Goal: Transaction & Acquisition: Obtain resource

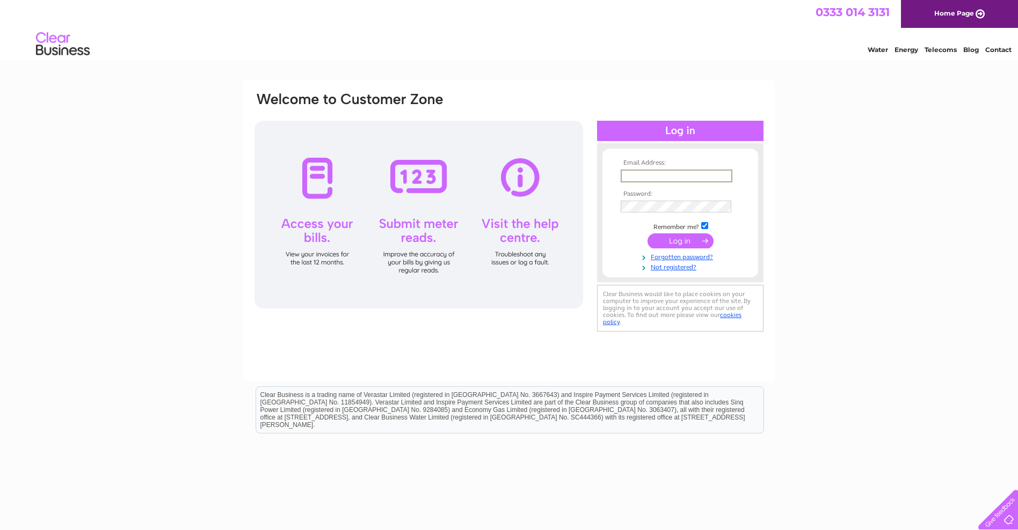
drag, startPoint x: 626, startPoint y: 174, endPoint x: 464, endPoint y: 86, distance: 184.9
click at [612, 166] on form "Email Address: Password: Remember me?" at bounding box center [680, 215] width 156 height 112
type input "stationws@gmail.com"
click at [678, 240] on input "submit" at bounding box center [680, 239] width 66 height 15
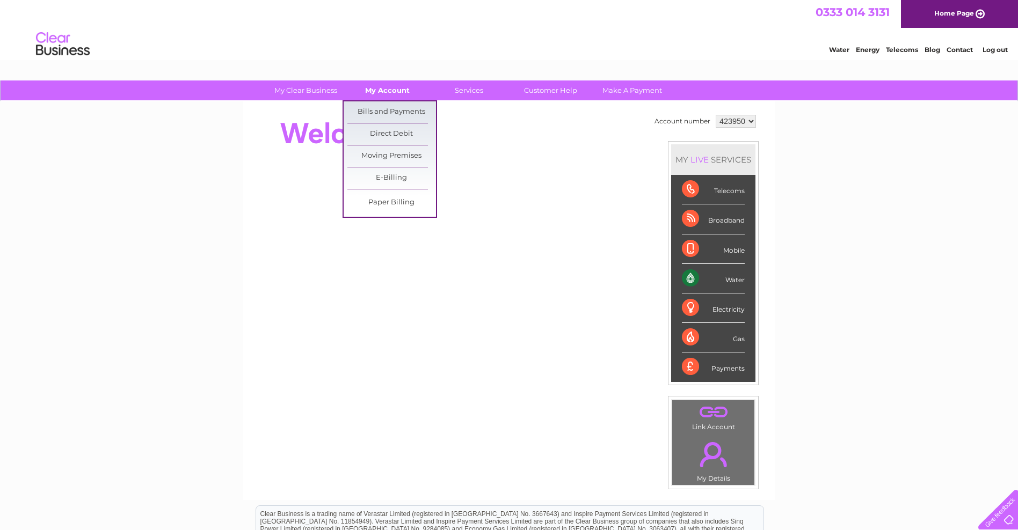
click at [391, 89] on link "My Account" at bounding box center [387, 91] width 89 height 20
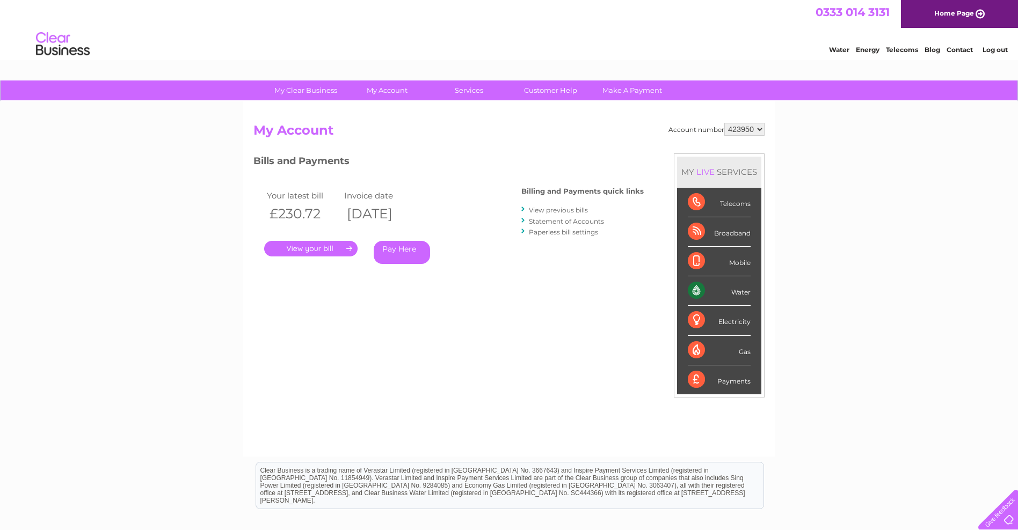
click at [544, 211] on link "View previous bills" at bounding box center [558, 210] width 59 height 8
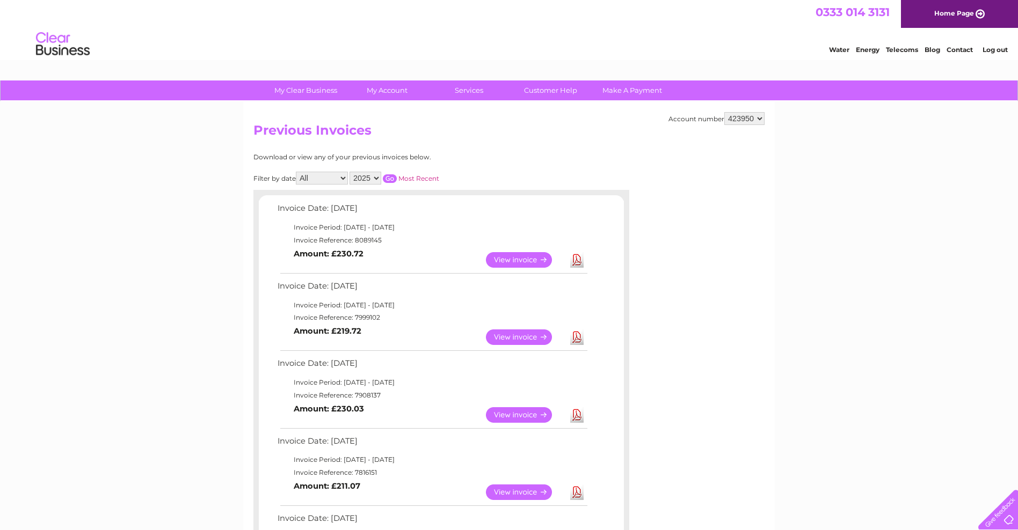
click at [579, 262] on link "Download" at bounding box center [576, 260] width 13 height 16
click at [578, 341] on link "Download" at bounding box center [576, 338] width 13 height 16
click at [580, 416] on link "Download" at bounding box center [576, 415] width 13 height 16
